Goal: Information Seeking & Learning: Understand process/instructions

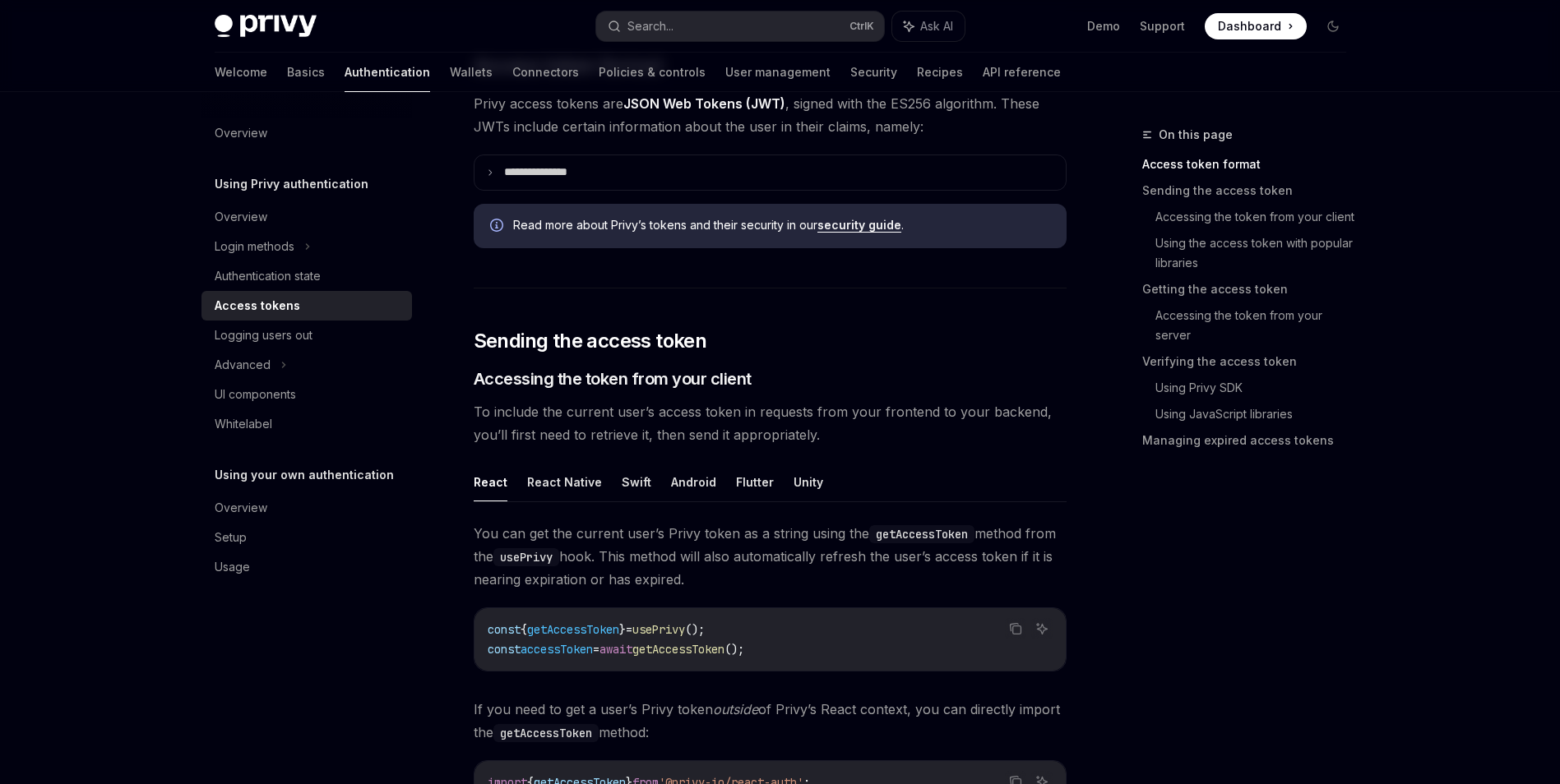
scroll to position [796, 0]
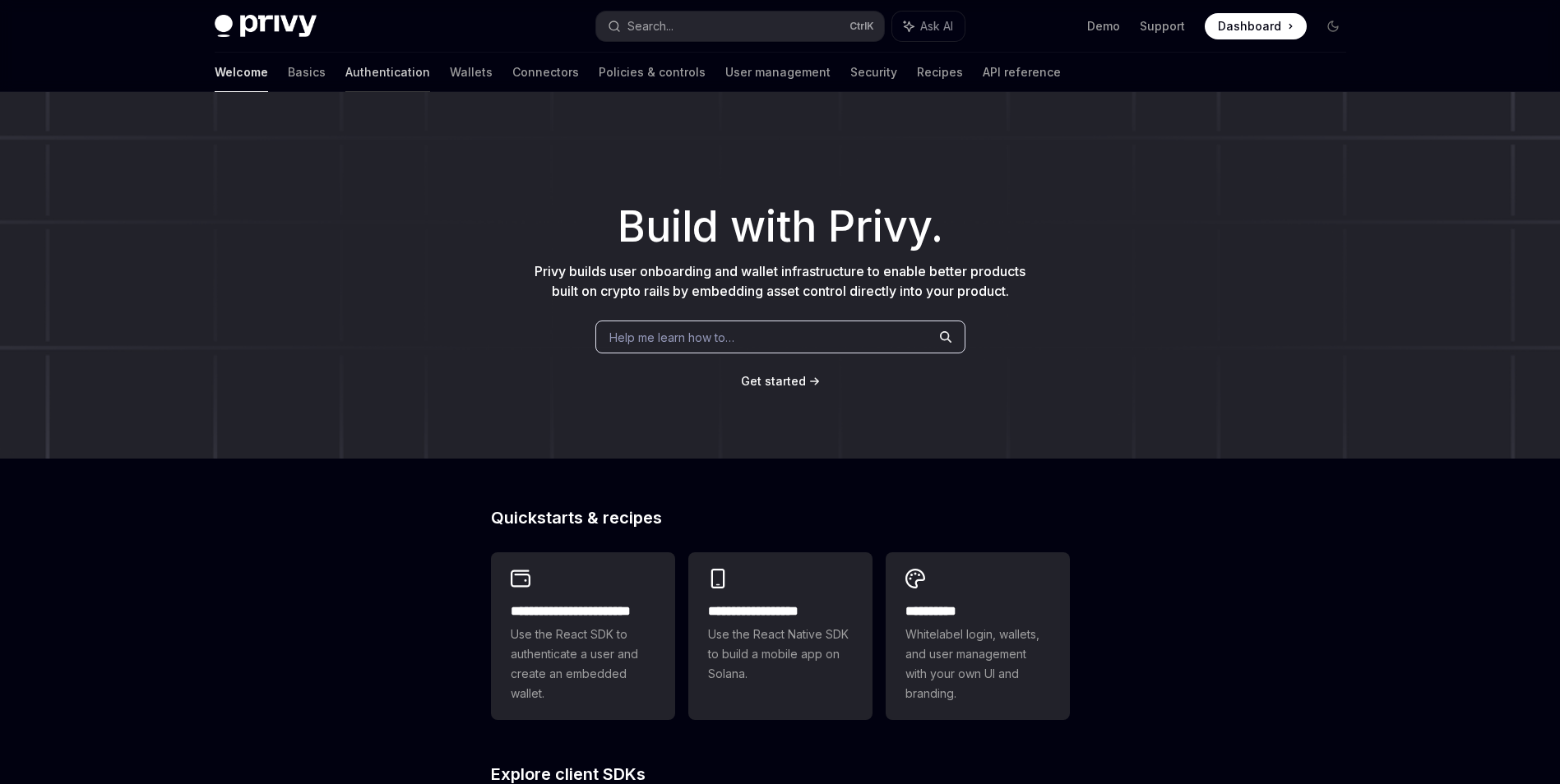
click at [346, 73] on link "Authentication" at bounding box center [388, 73] width 84 height 39
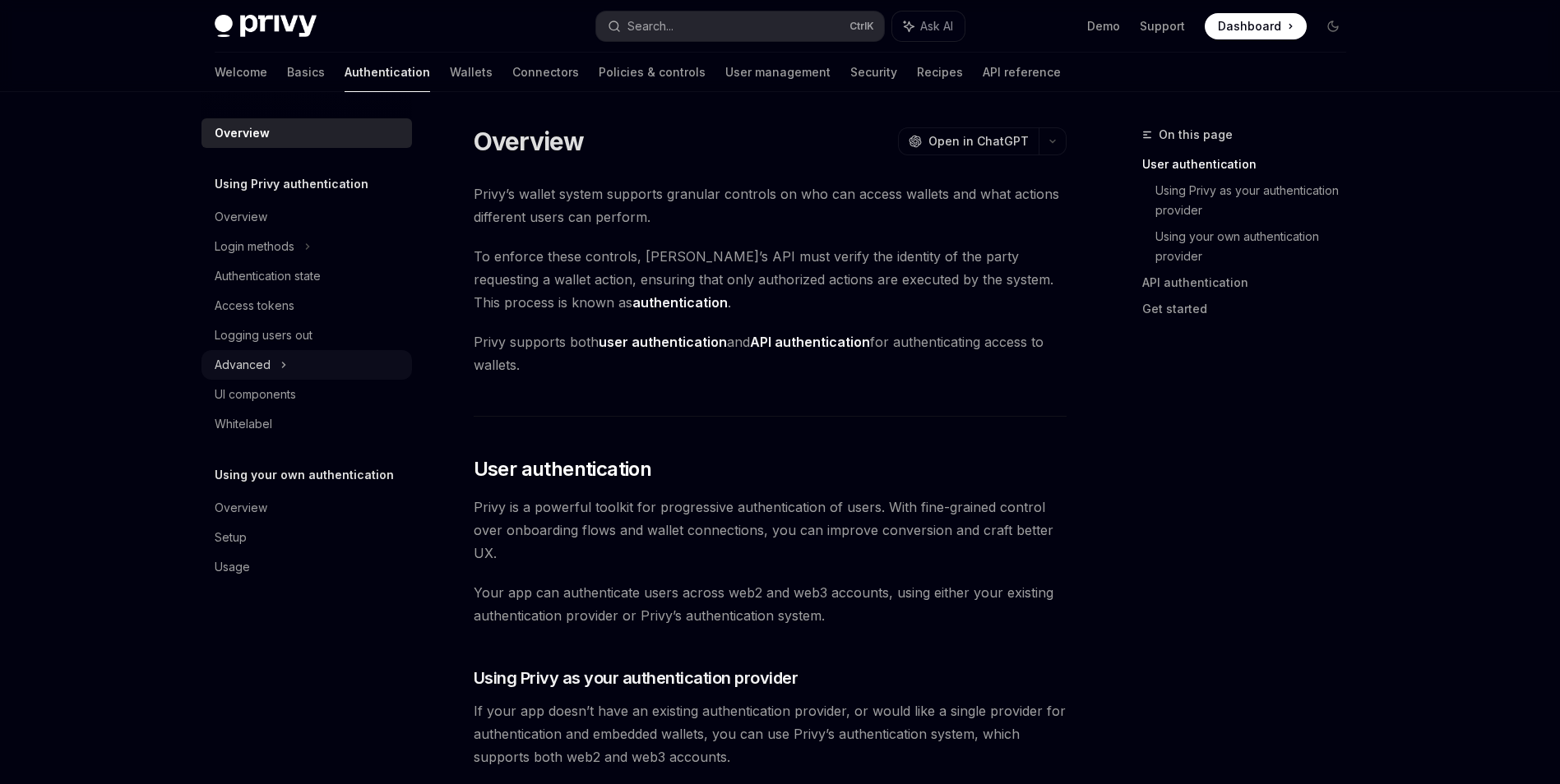
click at [287, 356] on div "Advanced" at bounding box center [306, 365] width 210 height 29
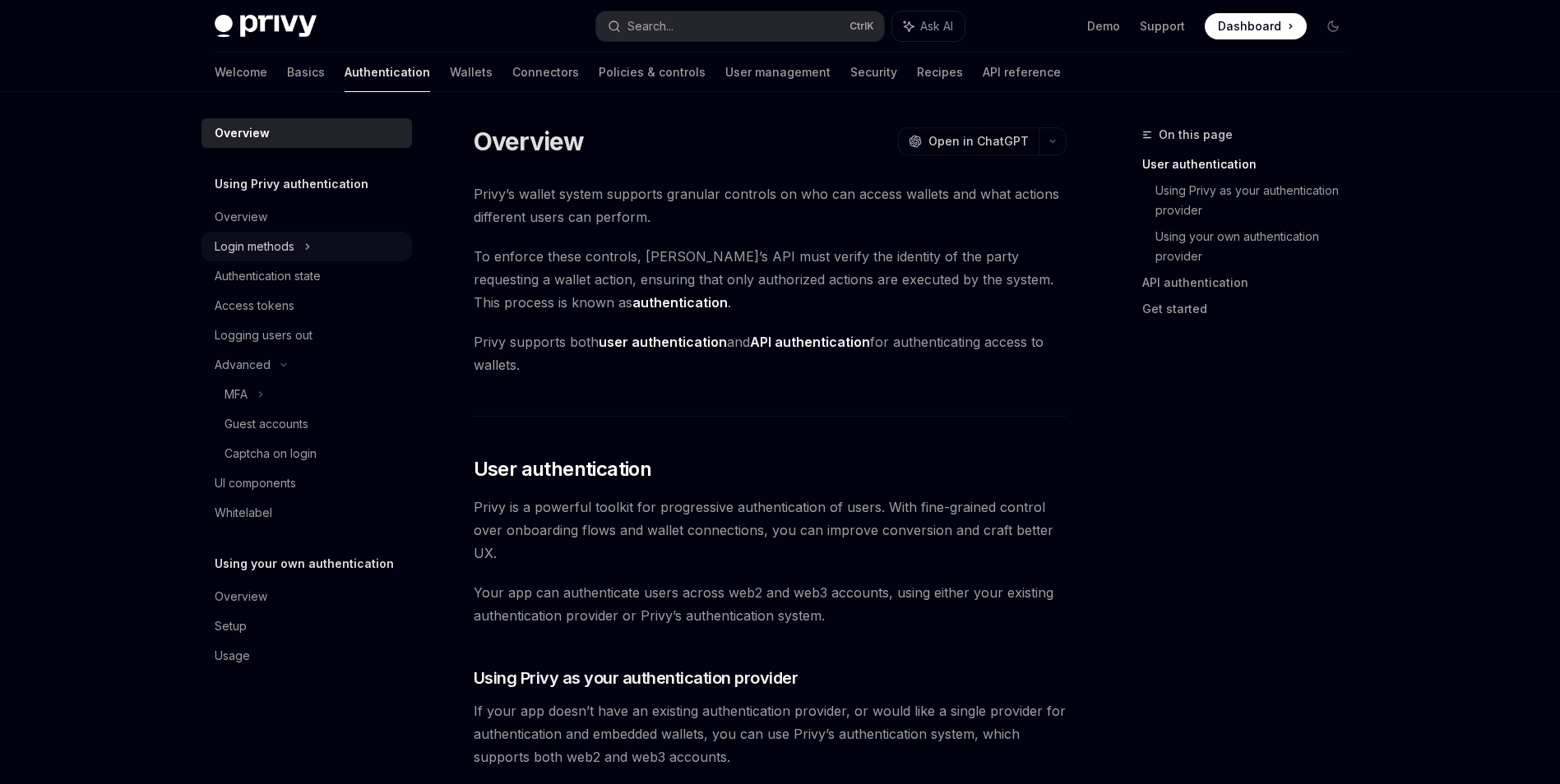
click at [275, 251] on div "Login methods" at bounding box center [254, 246] width 80 height 20
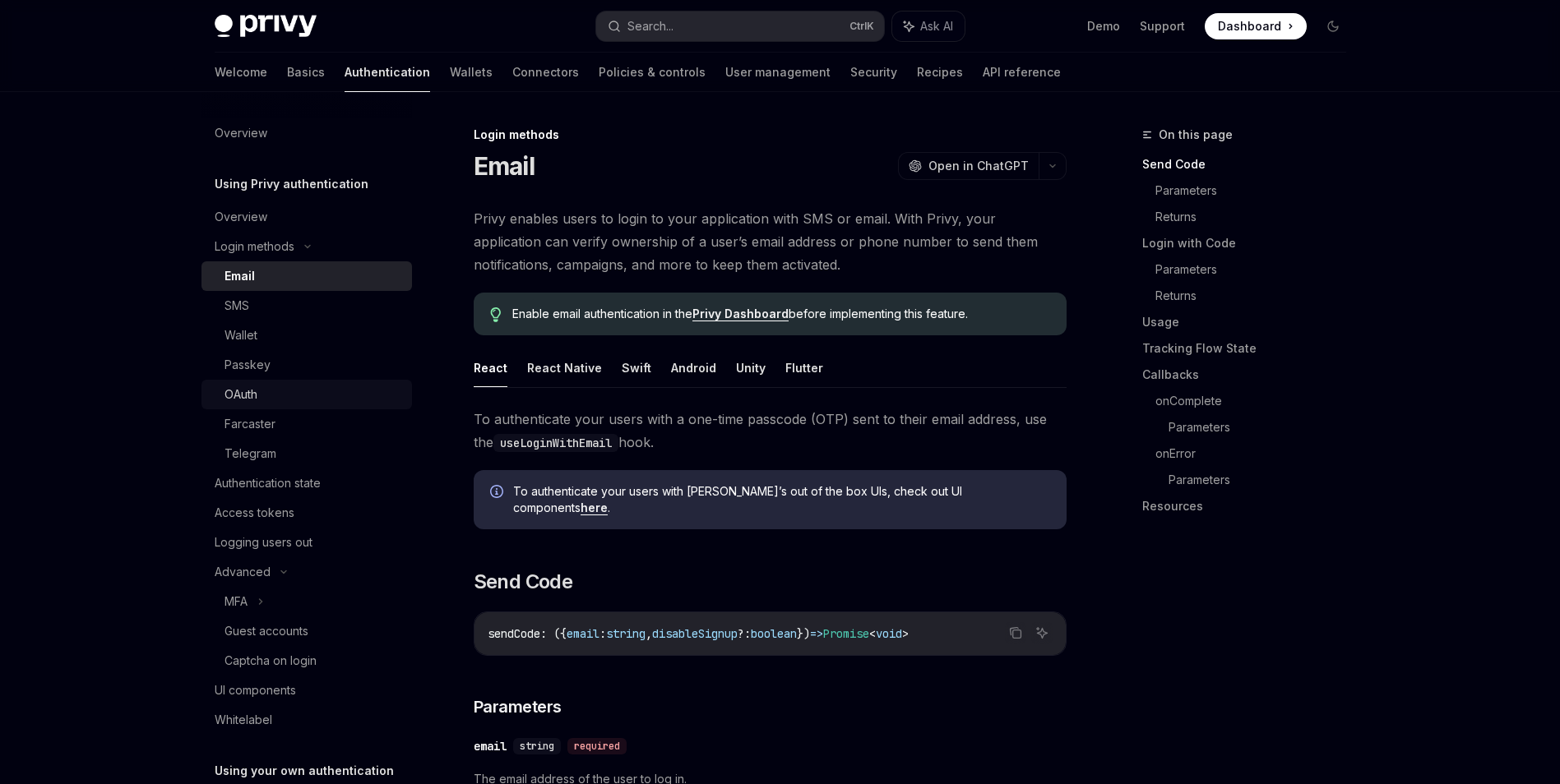
click at [293, 395] on div "OAuth" at bounding box center [313, 394] width 178 height 20
type textarea "*"
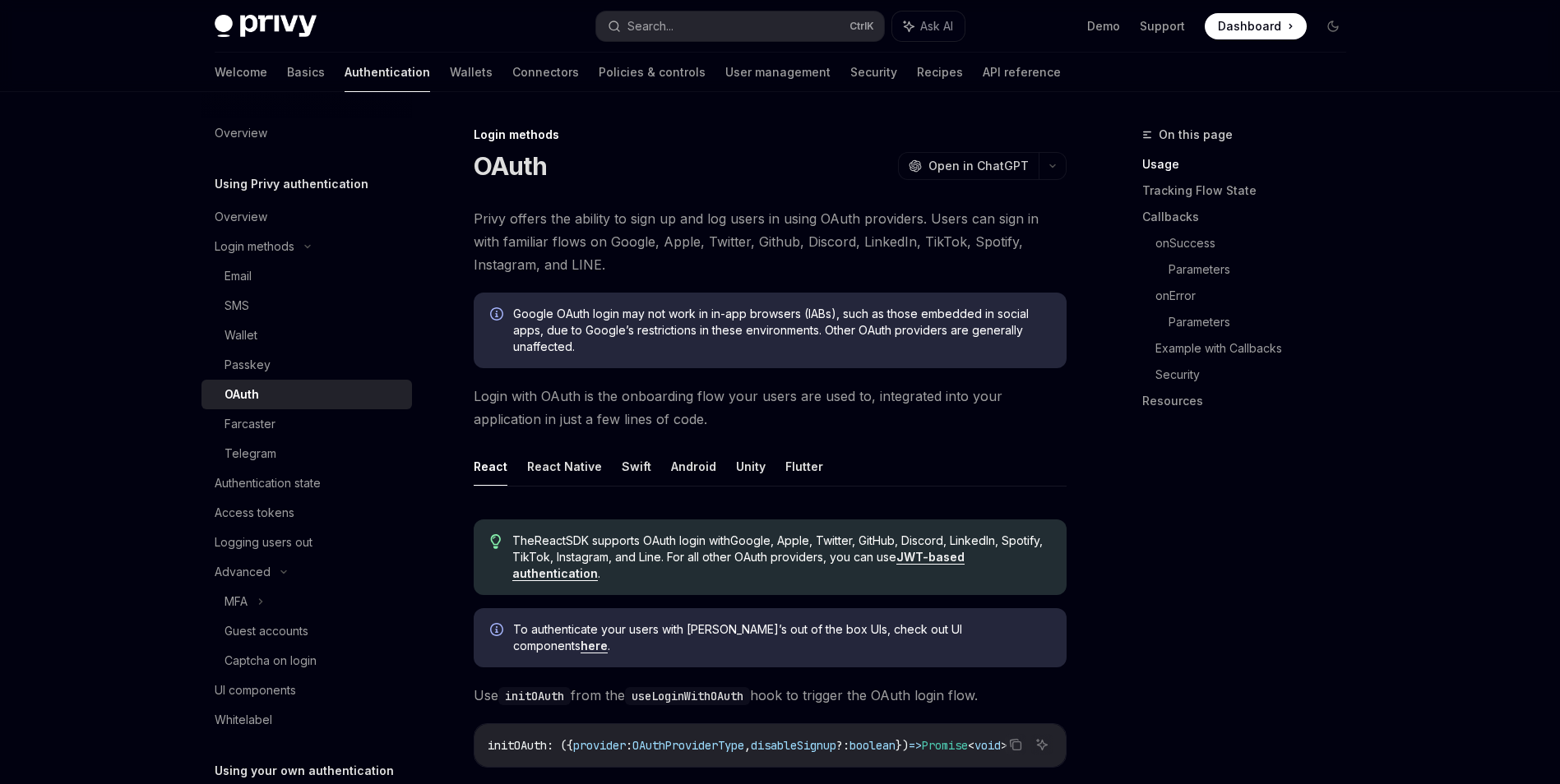
drag, startPoint x: 1556, startPoint y: 96, endPoint x: 1547, endPoint y: 141, distance: 45.9
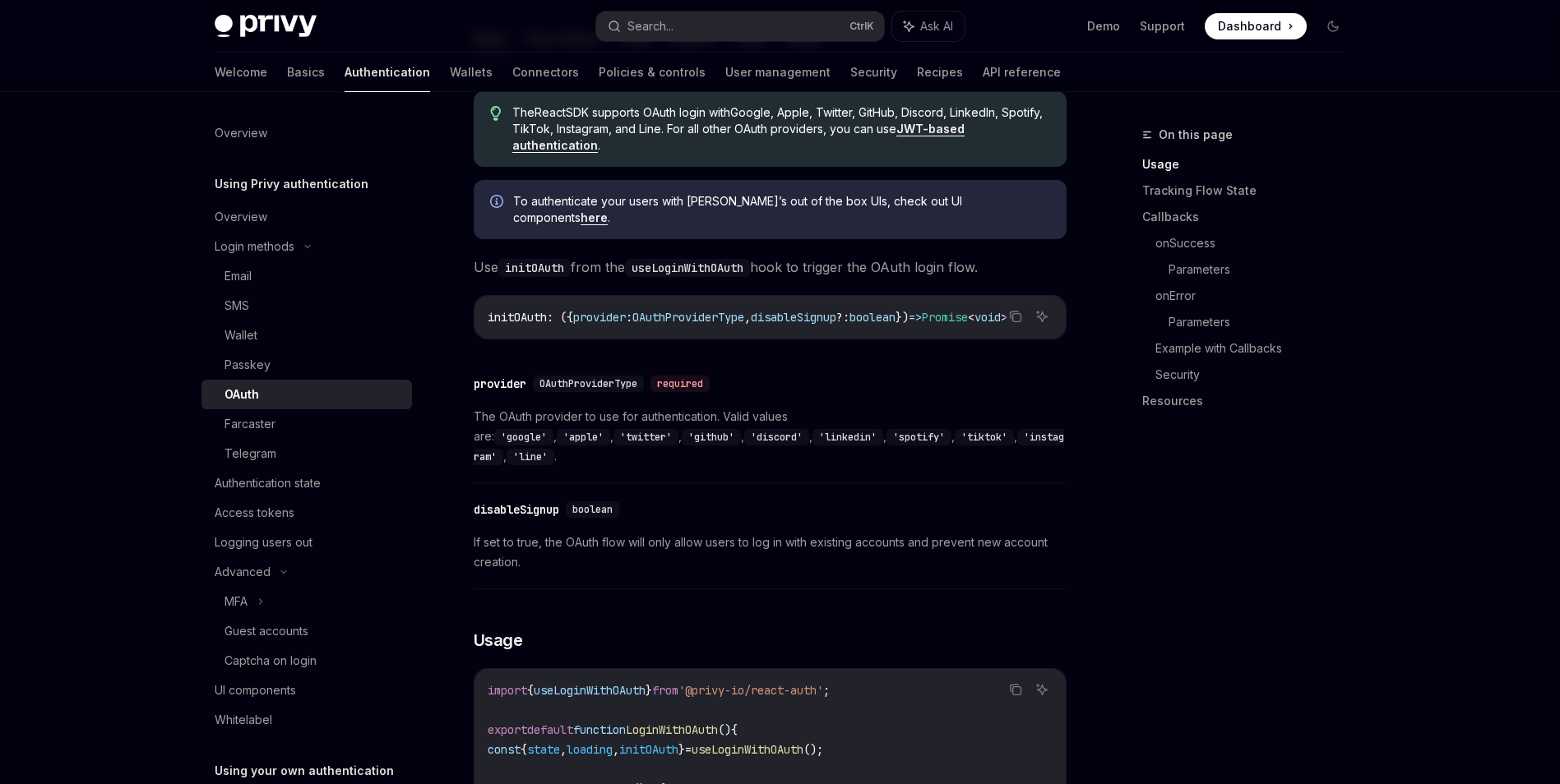
scroll to position [506, 0]
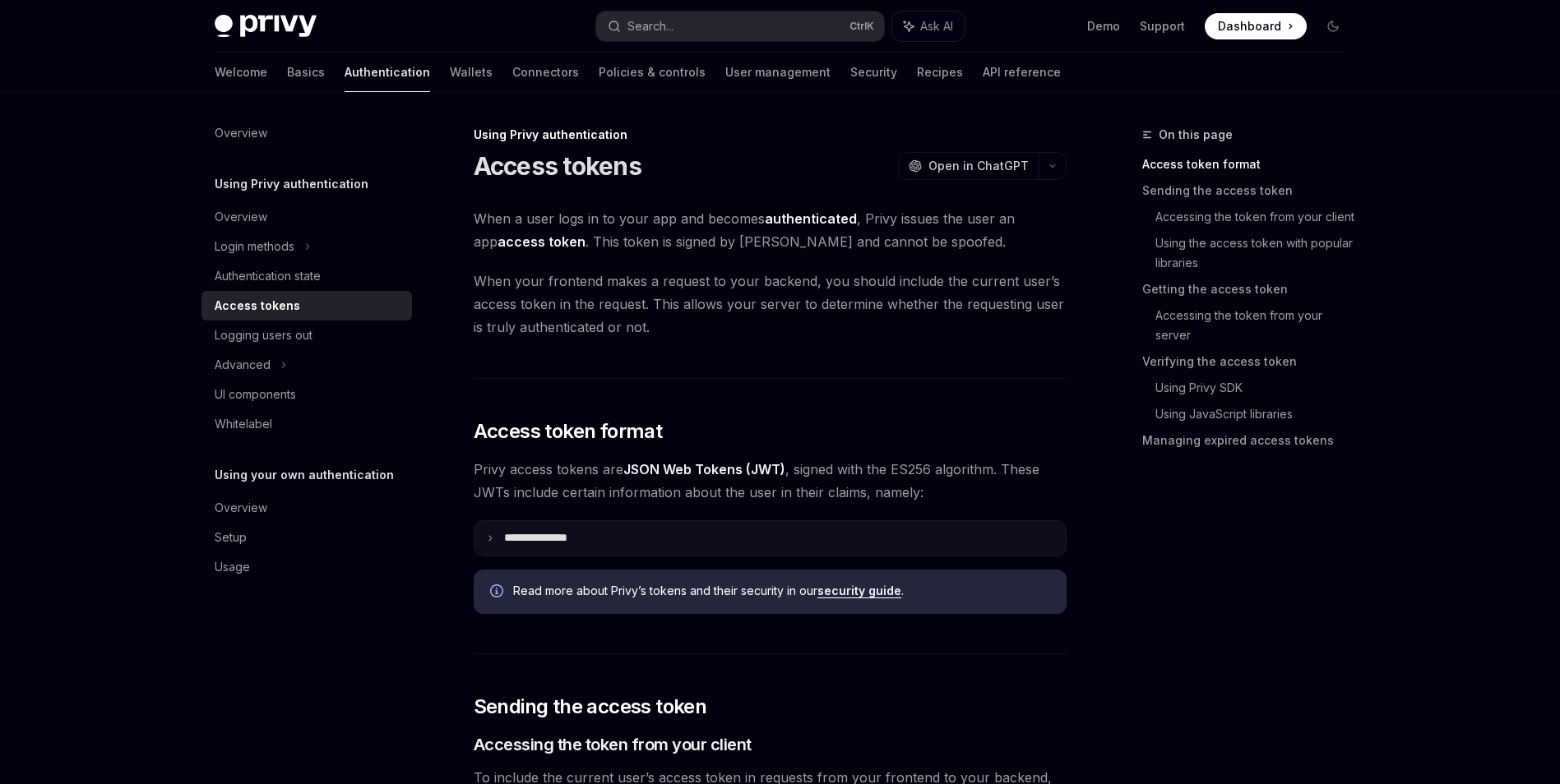
click at [490, 542] on icon at bounding box center [490, 538] width 8 height 8
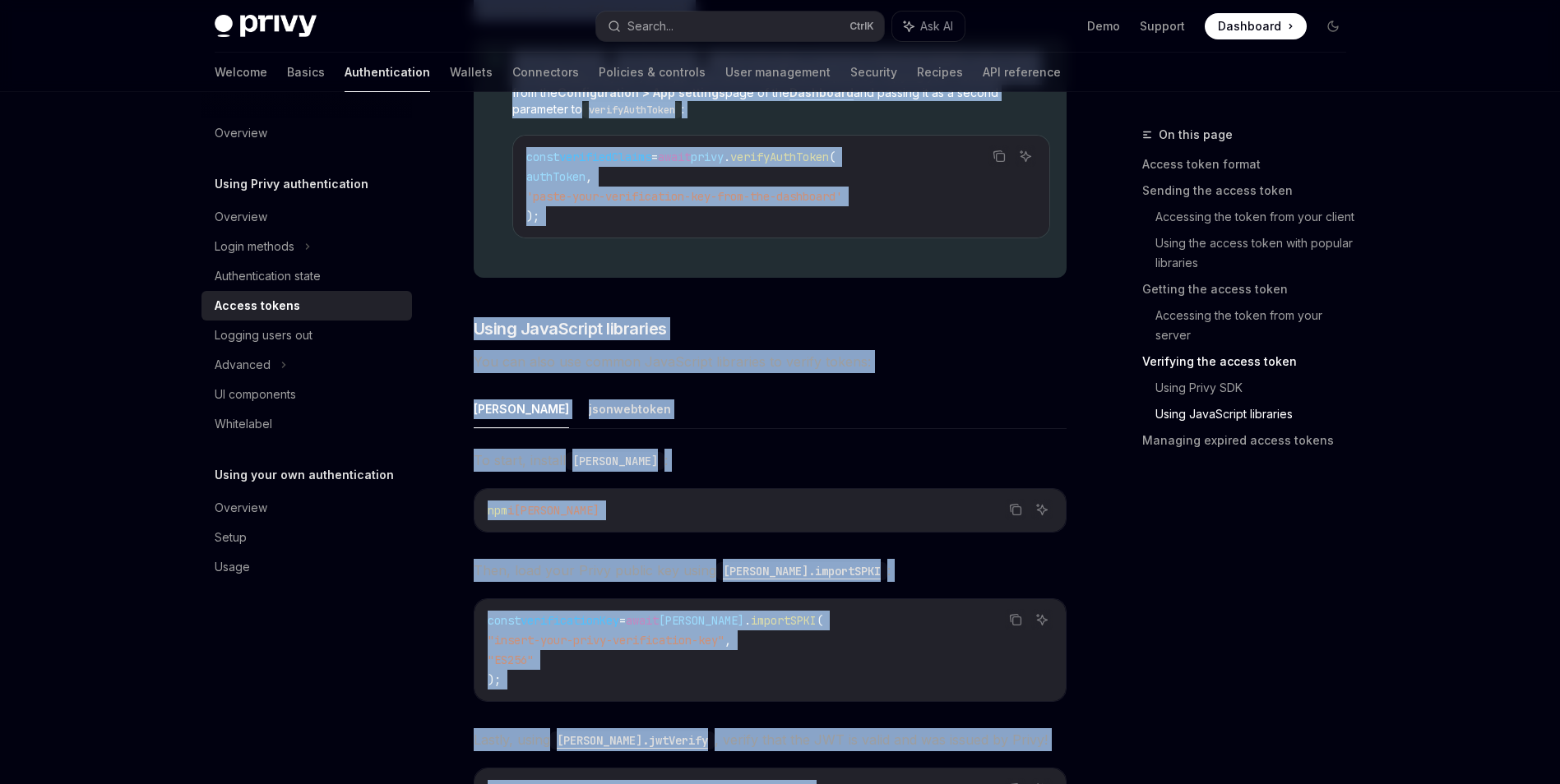
scroll to position [4701, 0]
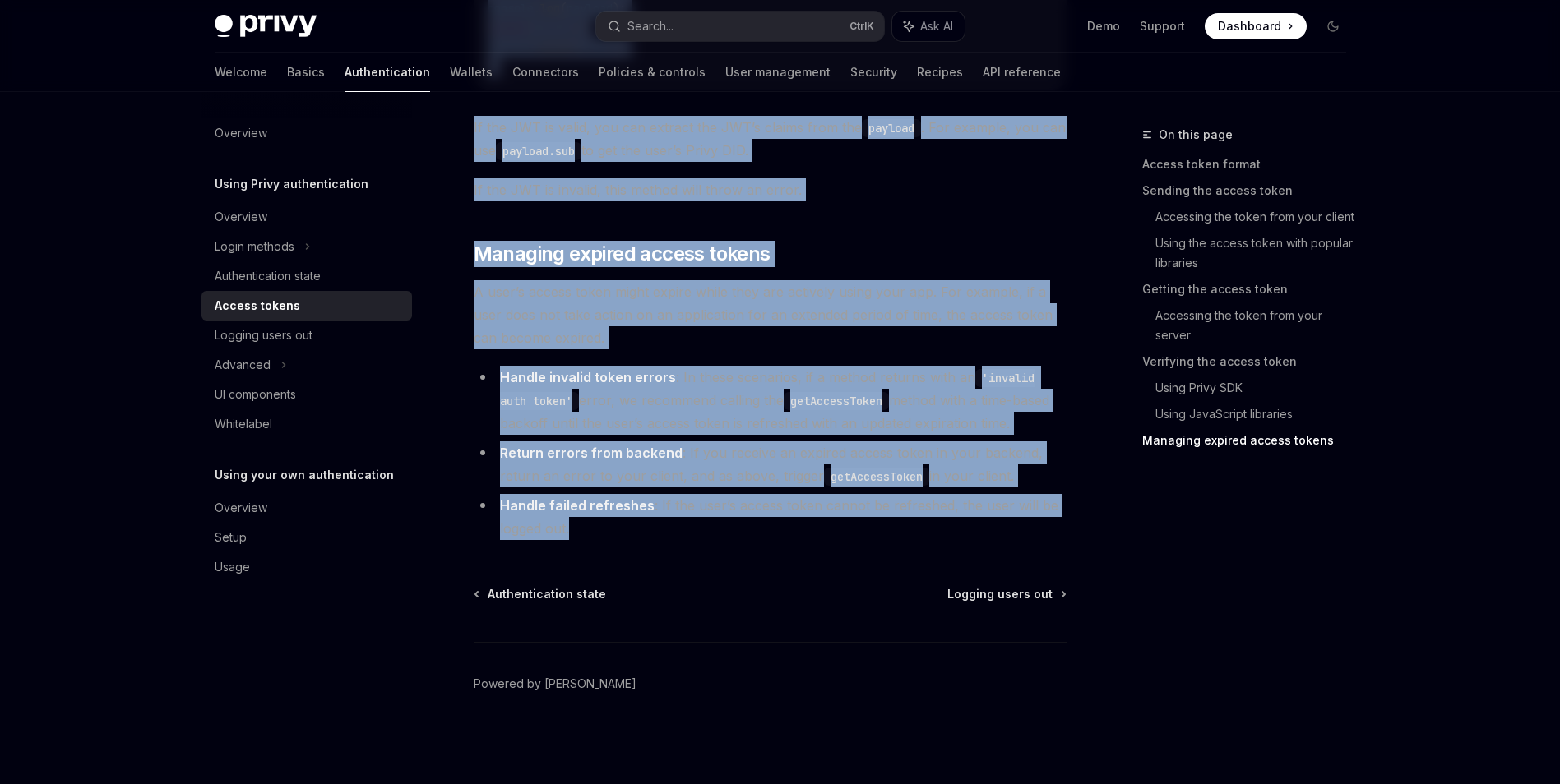
drag, startPoint x: 463, startPoint y: 133, endPoint x: 1063, endPoint y: 531, distance: 720.0
copy div "**********"
